Goal: Communication & Community: Answer question/provide support

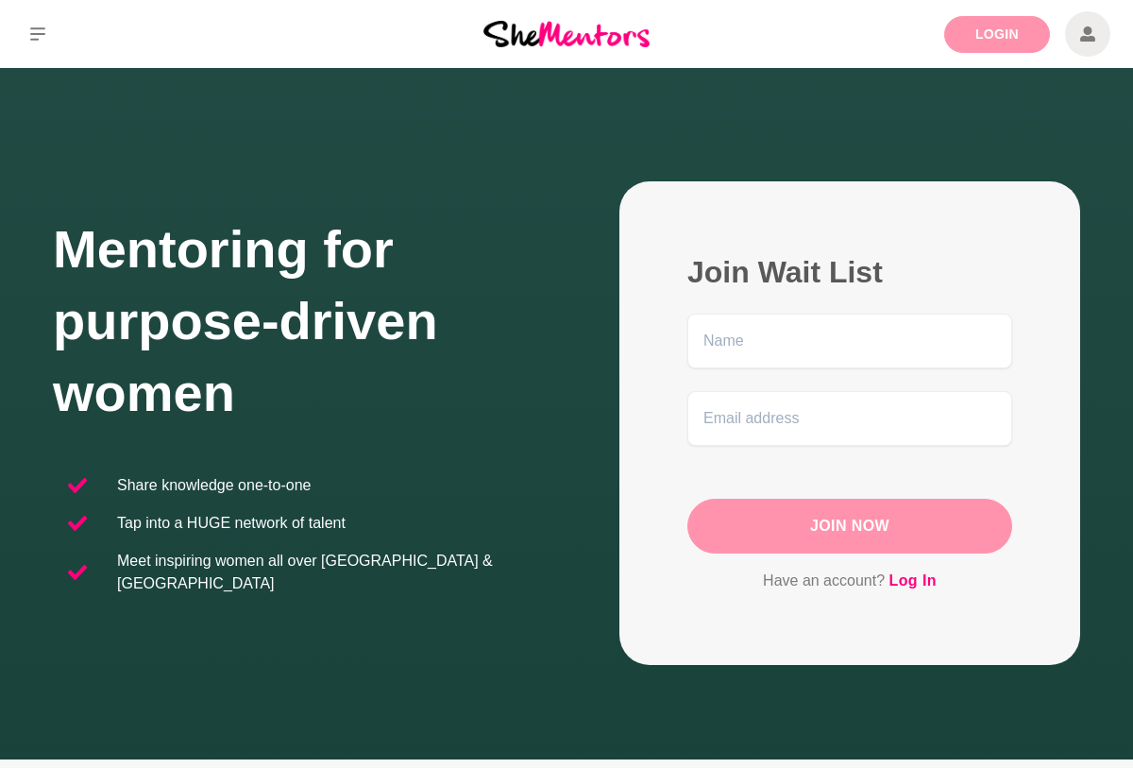
click at [984, 38] on link "Login" at bounding box center [997, 34] width 106 height 37
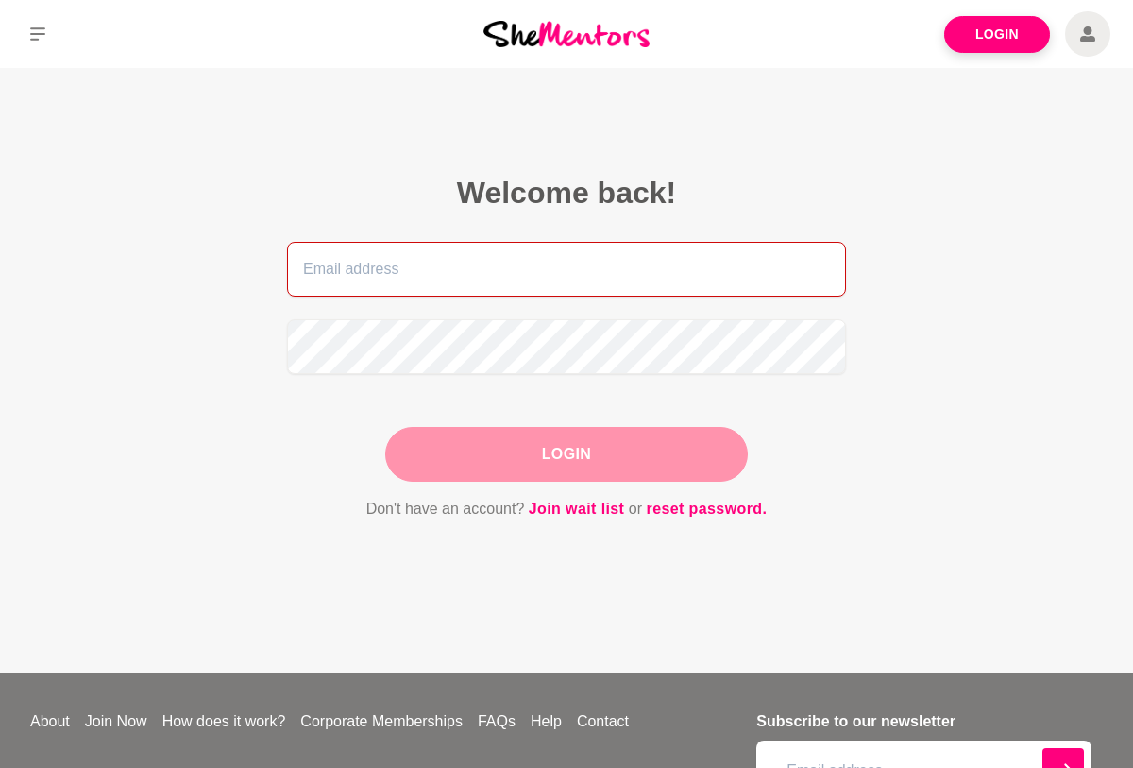
type input "[EMAIL_ADDRESS][DOMAIN_NAME]"
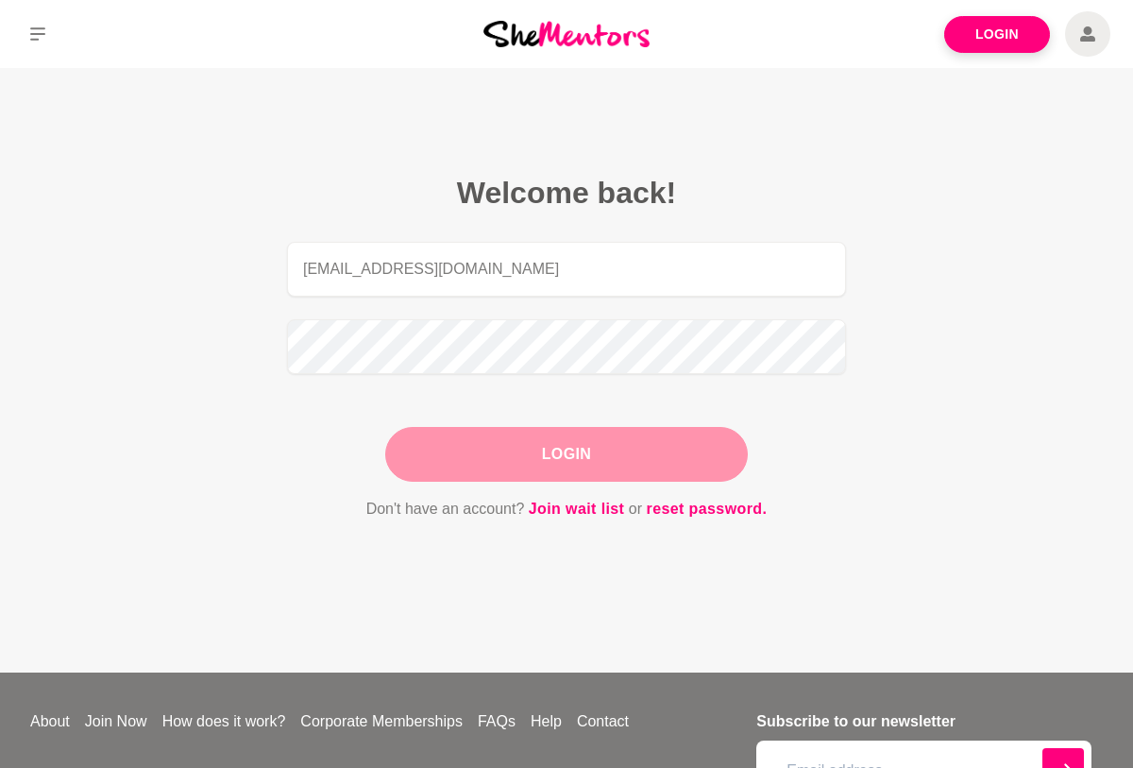
click at [612, 450] on button "Login" at bounding box center [566, 454] width 363 height 55
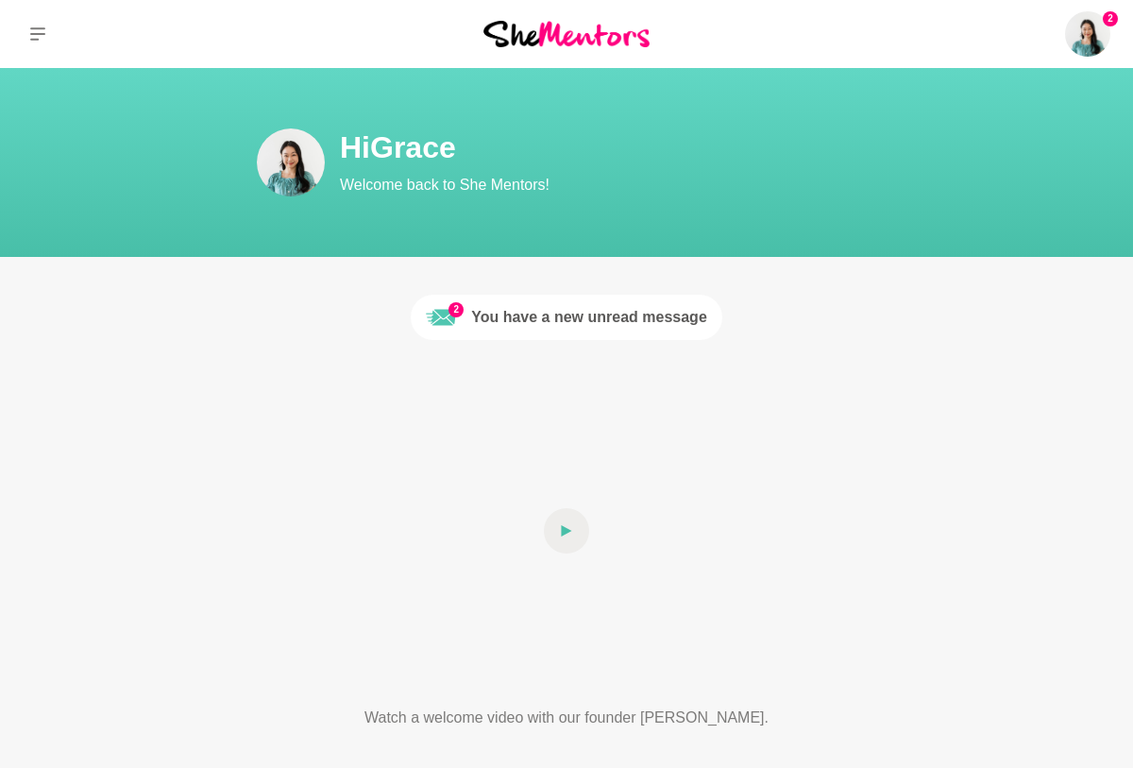
click at [595, 308] on div "You have a new unread message" at bounding box center [589, 317] width 236 height 23
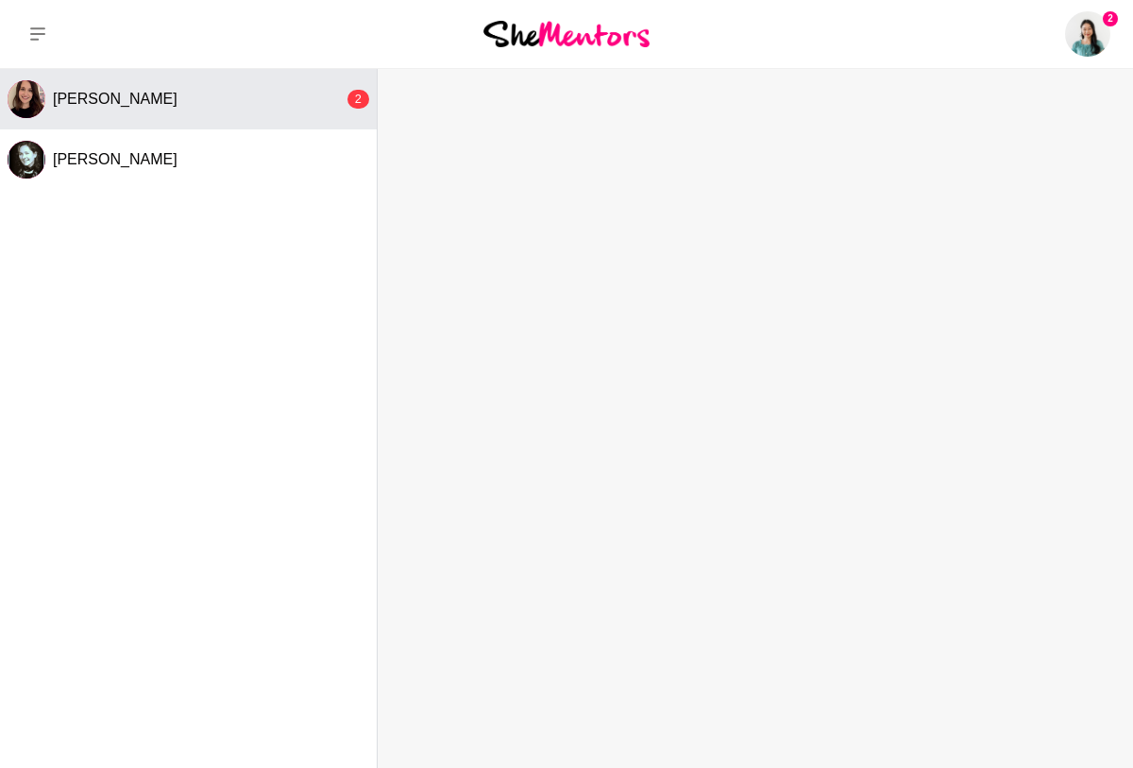
click at [300, 106] on div "[PERSON_NAME]" at bounding box center [198, 99] width 291 height 19
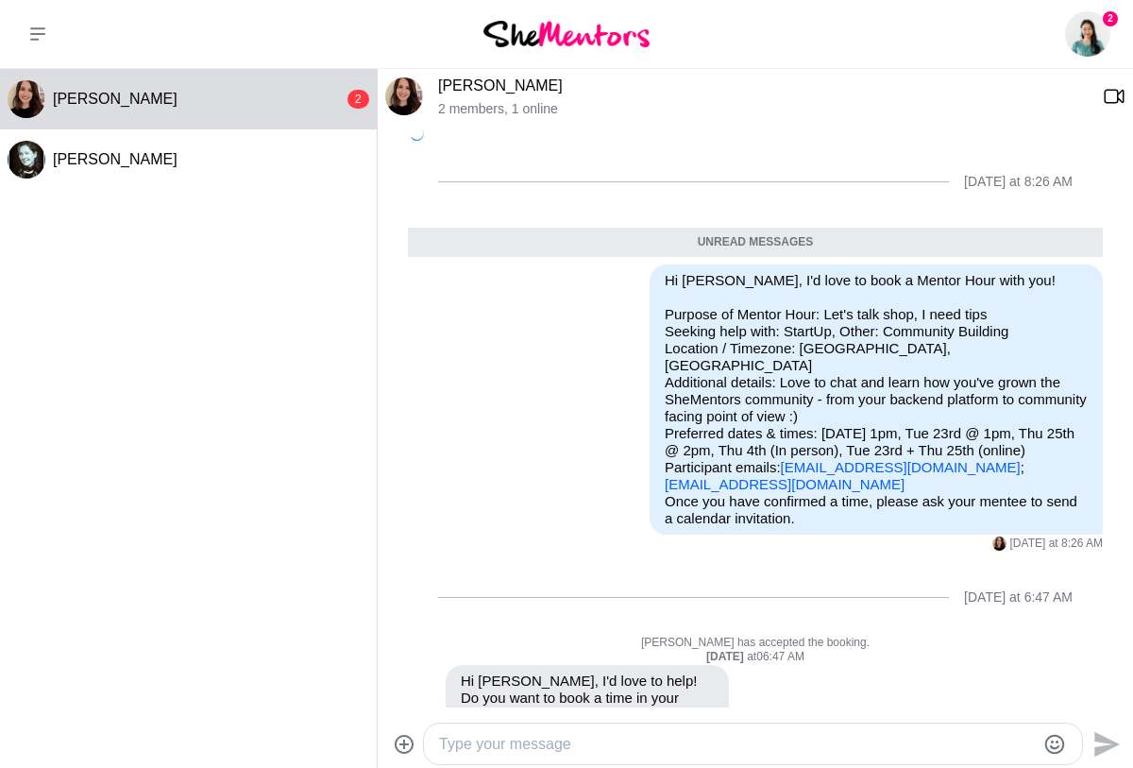
scroll to position [62, 0]
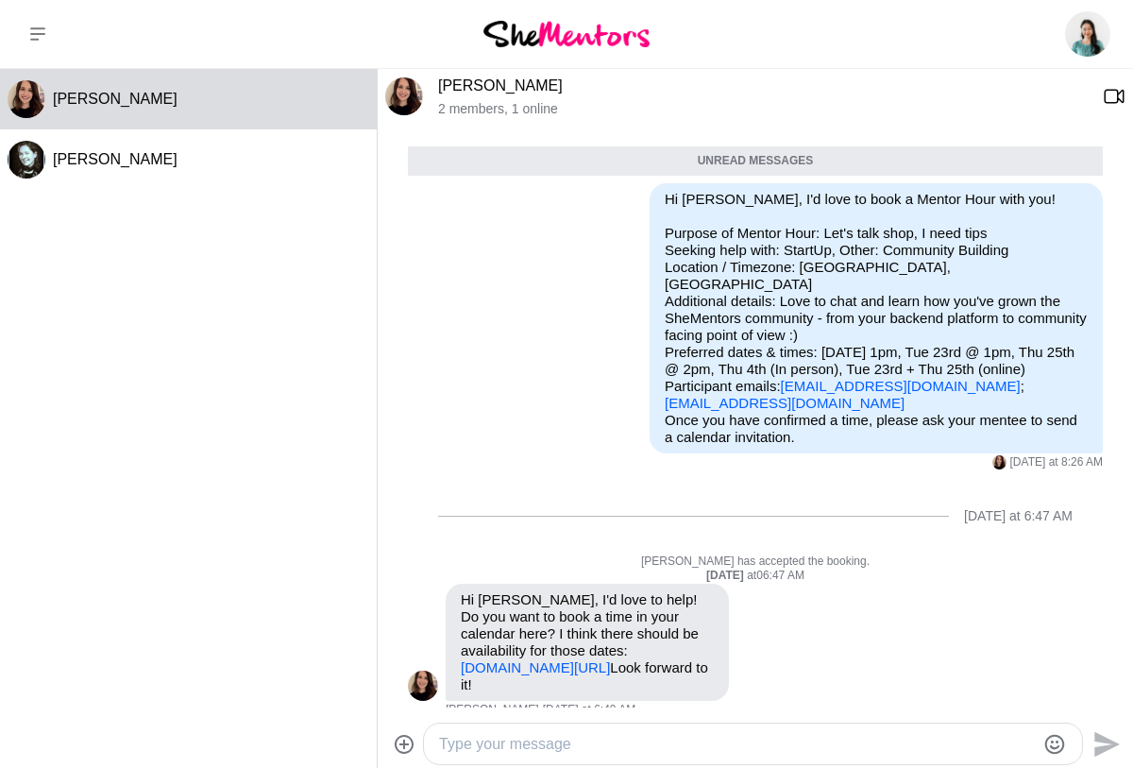
click at [560, 735] on textarea "Type your message" at bounding box center [737, 744] width 596 height 23
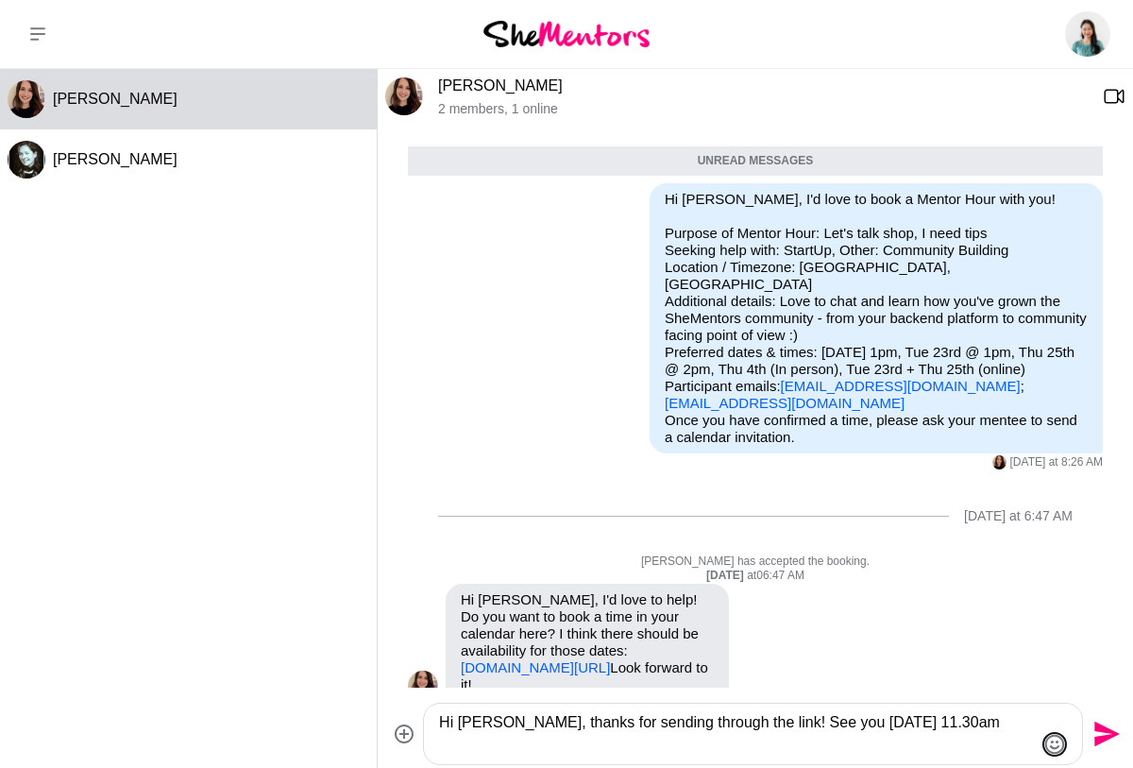
click at [1054, 736] on icon "Emoji picker" at bounding box center [1055, 744] width 23 height 23
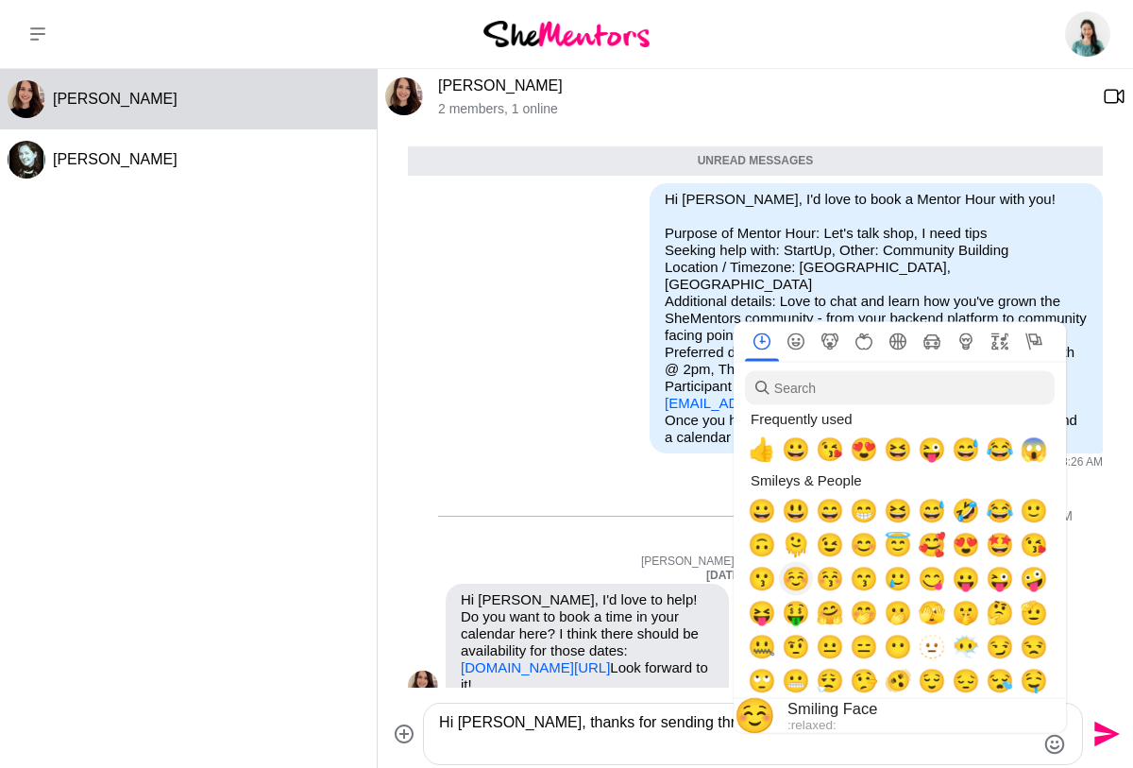
click at [790, 586] on span "☺️" at bounding box center [796, 579] width 28 height 26
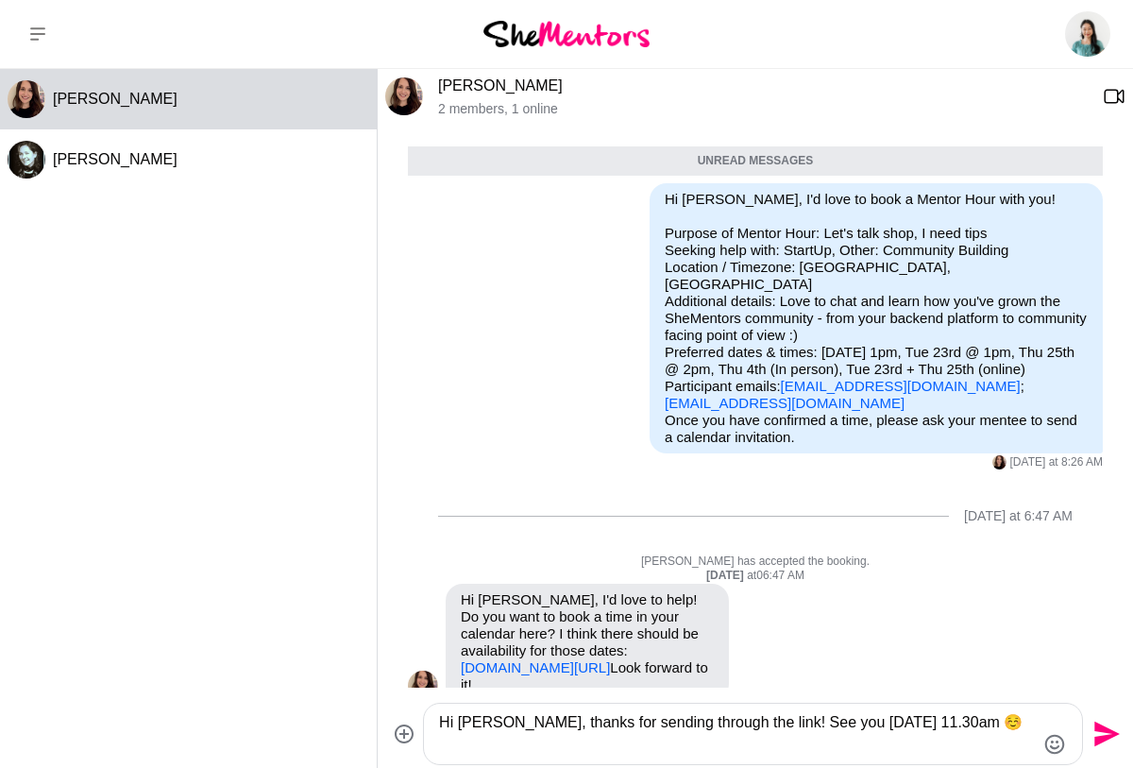
click at [558, 735] on textarea "Hi [PERSON_NAME], thanks for sending through the link! See you [DATE] 11.30am ☺️" at bounding box center [737, 733] width 596 height 45
type textarea "Hi [PERSON_NAME], thanks for sending through the link! See you [DATE] 11.30am ☺…"
click at [1098, 734] on icon "Send" at bounding box center [1105, 734] width 30 height 30
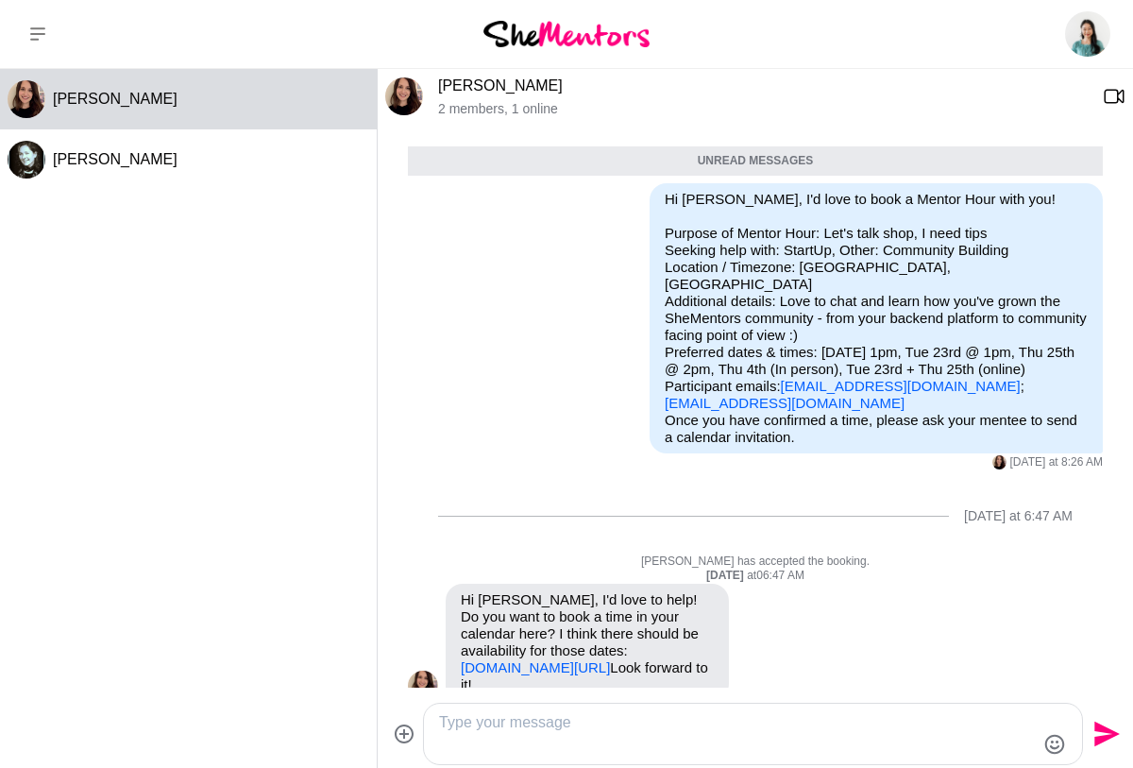
scroll to position [229, 0]
